Goal: Use online tool/utility: Utilize a website feature to perform a specific function

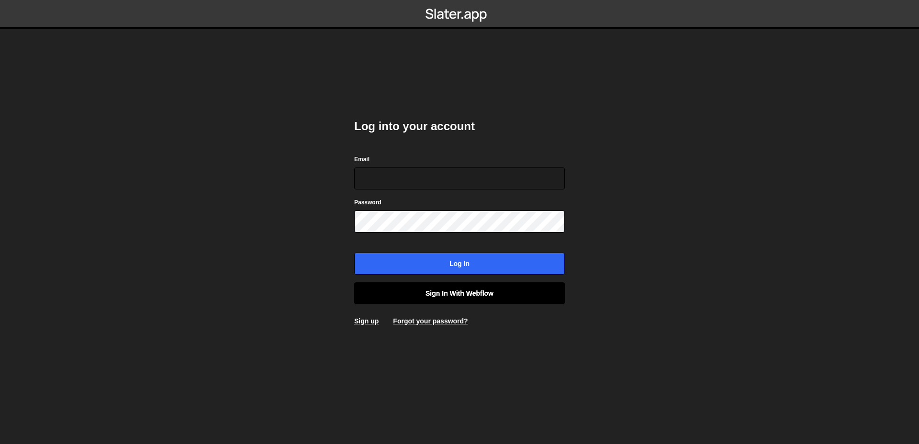
type input "[EMAIL_ADDRESS][DOMAIN_NAME]"
click at [422, 291] on link "Sign in with Webflow" at bounding box center [459, 293] width 211 height 22
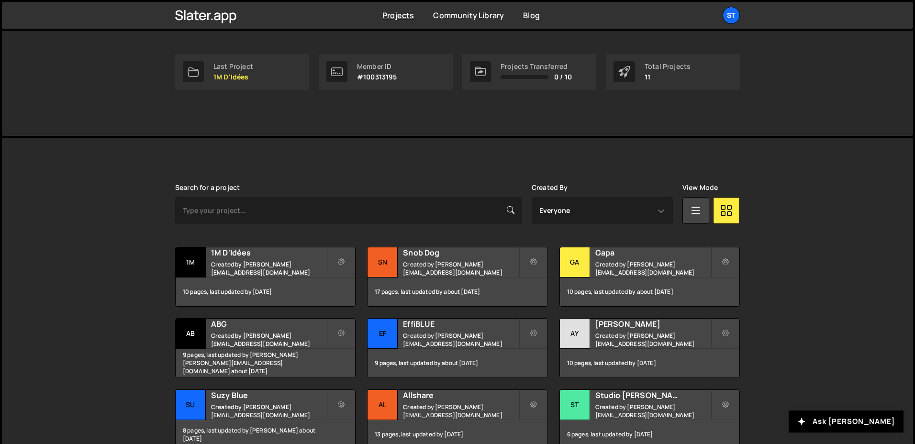
scroll to position [143, 0]
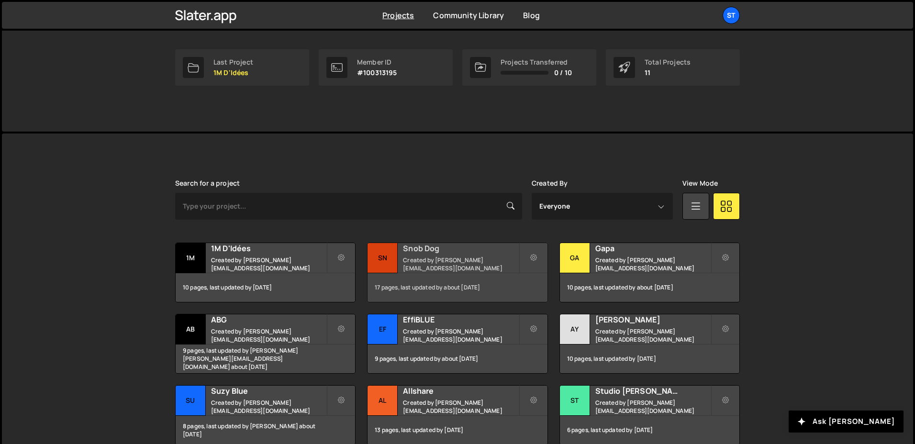
click at [435, 251] on h2 "Snob Dog" at bounding box center [460, 248] width 115 height 11
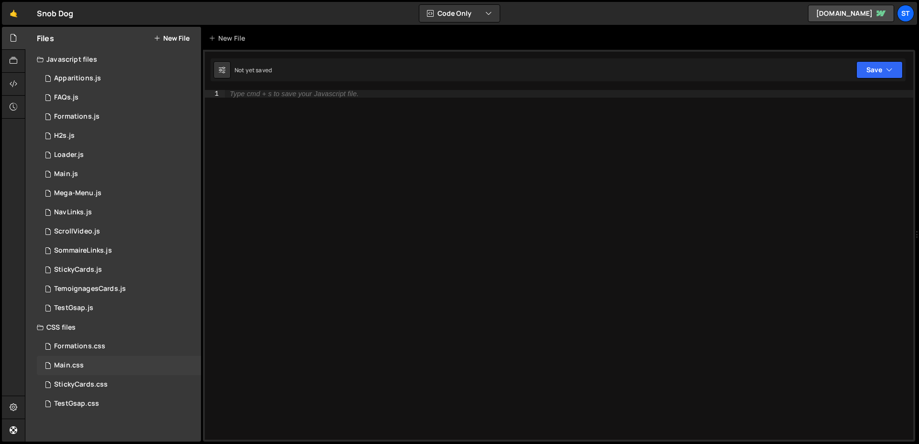
click at [95, 364] on div "Main.css 0" at bounding box center [119, 365] width 164 height 19
click at [74, 171] on div "Main.js" at bounding box center [66, 174] width 24 height 9
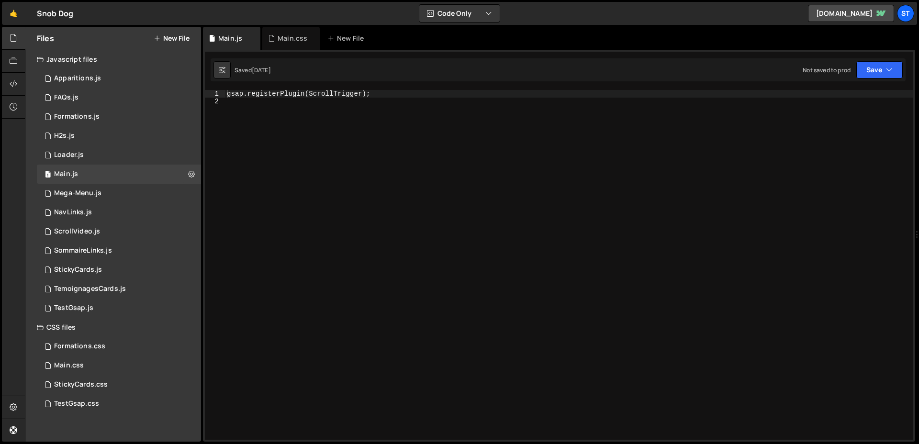
click at [371, 202] on div "gsap . registerPlugin ( ScrollTrigger ) ;" at bounding box center [569, 272] width 688 height 365
